Goal: Task Accomplishment & Management: Use online tool/utility

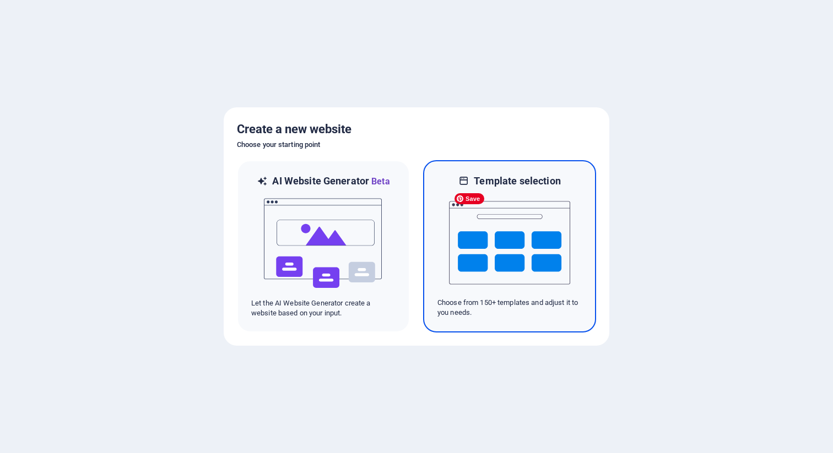
click at [491, 244] on img at bounding box center [509, 243] width 121 height 110
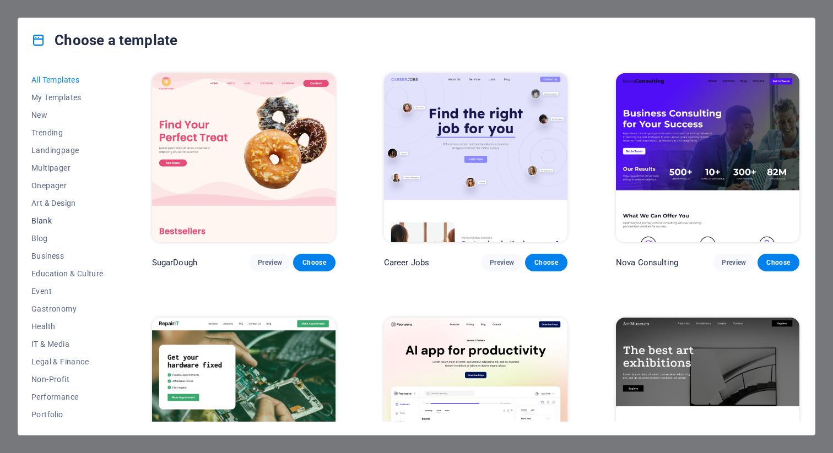
click at [55, 220] on span "Blank" at bounding box center [67, 220] width 72 height 9
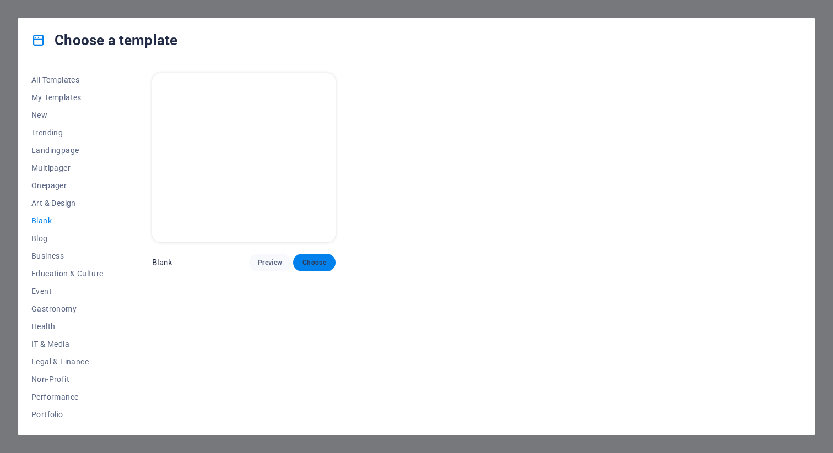
click at [316, 258] on span "Choose" at bounding box center [314, 262] width 24 height 9
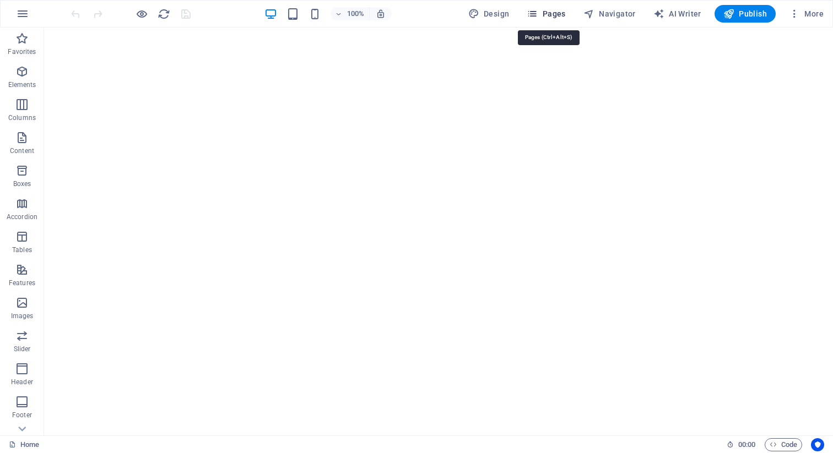
click at [551, 7] on button "Pages" at bounding box center [545, 14] width 47 height 18
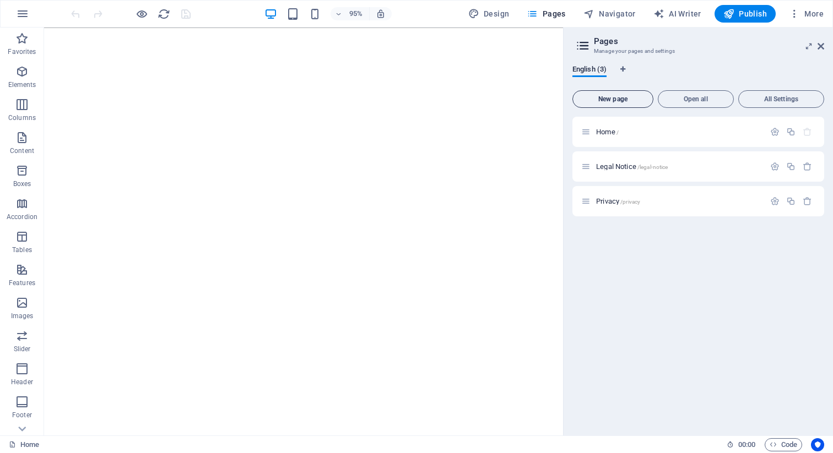
click at [630, 101] on span "New page" at bounding box center [612, 99] width 71 height 7
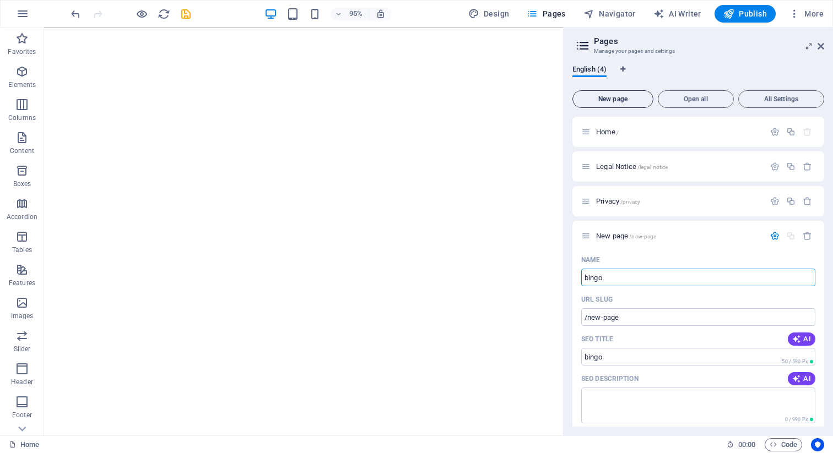
type input "bingo"
type input "/bingo"
type input "bingonsfw"
type input "/bingonsfw"
click at [675, 277] on input "bingonsfw" at bounding box center [698, 278] width 234 height 18
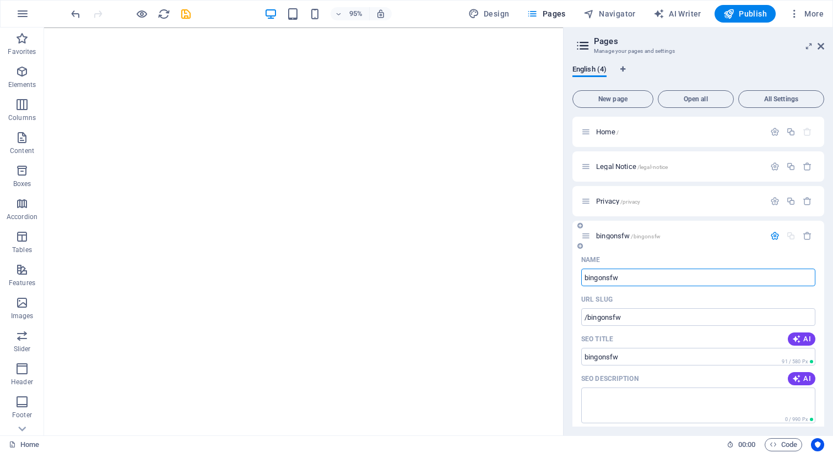
click at [675, 277] on input "bingonsfw" at bounding box center [698, 278] width 234 height 18
type input "ns"
type input "/n"
type input "nsfwb"
type input "/nsfw"
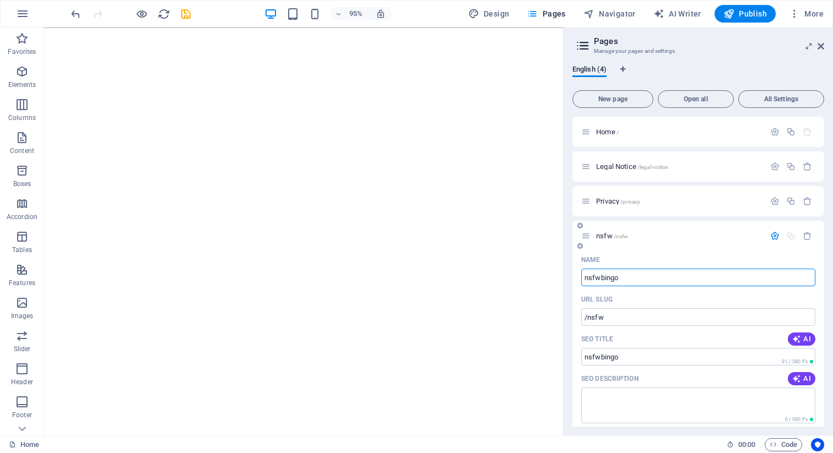
type input "nsfwbingo"
type input "/nsfwbingo"
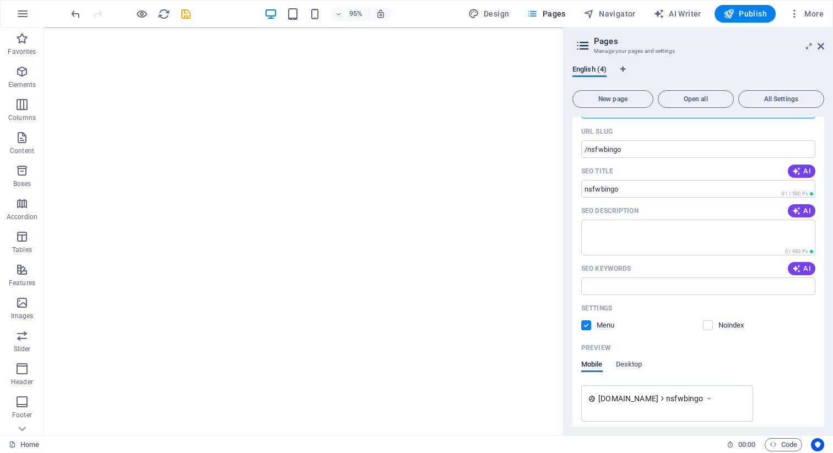
scroll to position [183, 0]
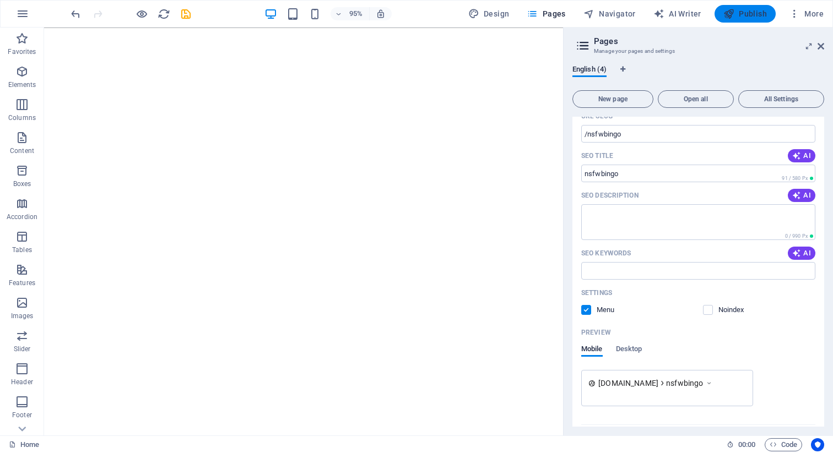
click at [740, 14] on span "Publish" at bounding box center [744, 13] width 43 height 11
